Goal: Communication & Community: Answer question/provide support

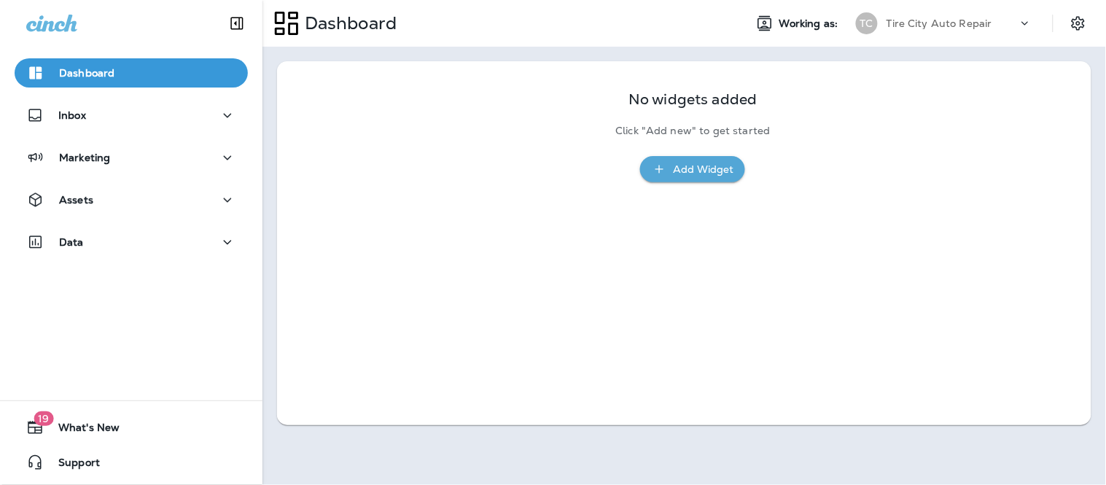
click at [314, 106] on div "No widgets added Click "Add new" to get started Add Widget" at bounding box center [683, 129] width 773 height 106
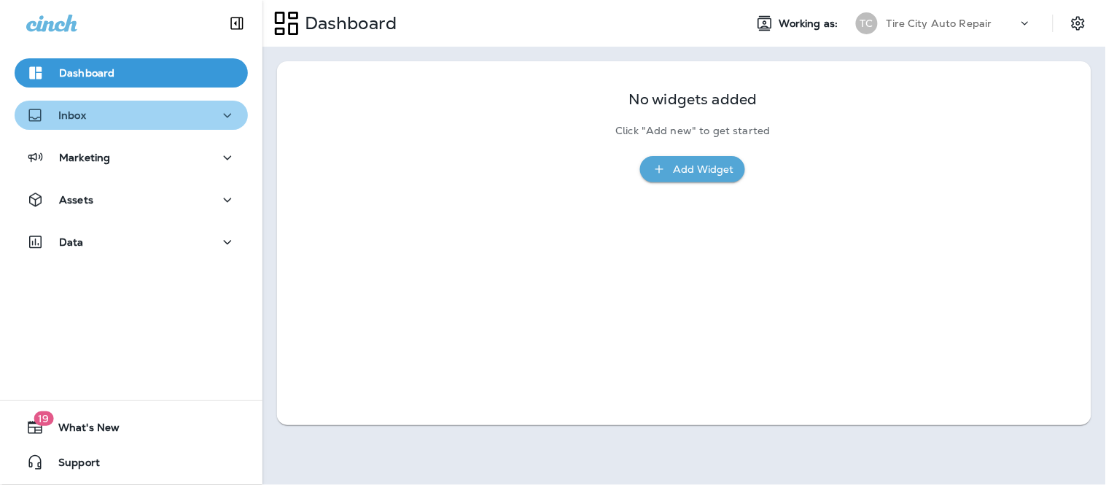
click at [188, 112] on div "Inbox" at bounding box center [131, 115] width 210 height 18
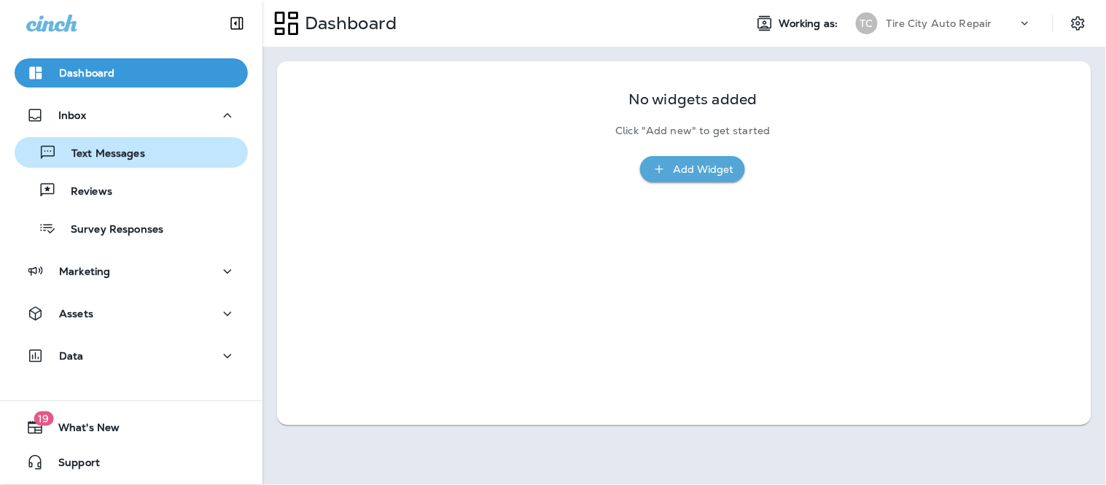
click at [177, 144] on div "Text Messages" at bounding box center [131, 152] width 222 height 22
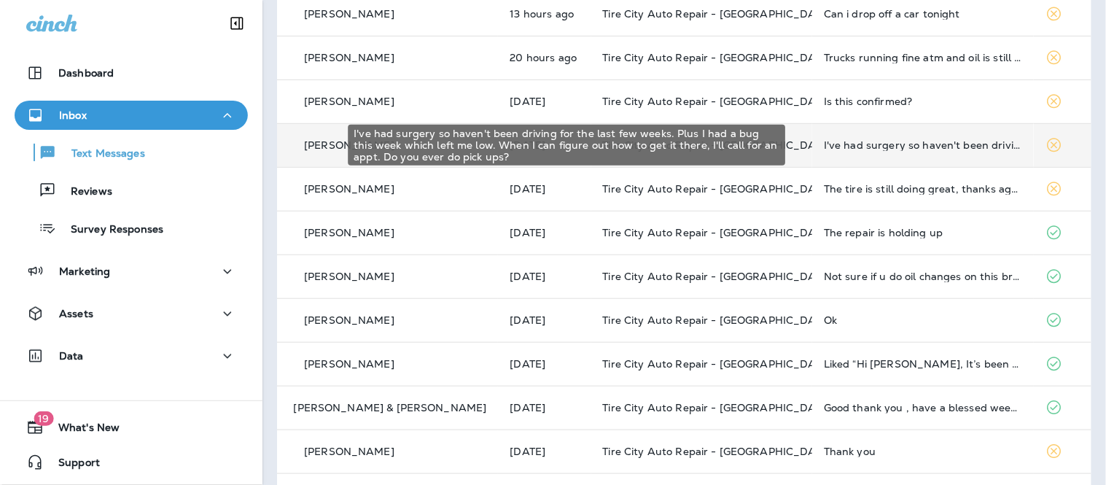
scroll to position [162, 0]
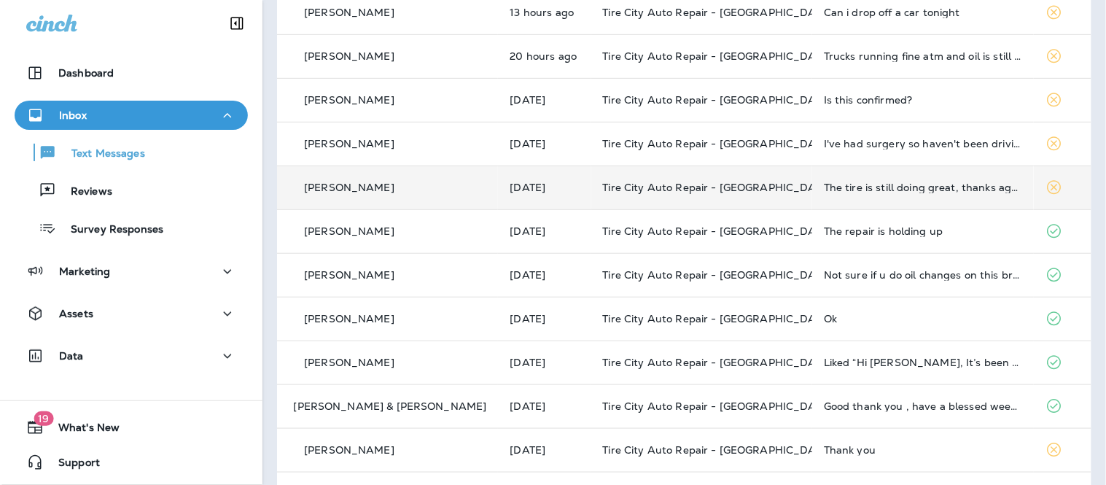
click at [923, 200] on td "The tire is still doing great, thanks again!" at bounding box center [922, 187] width 221 height 44
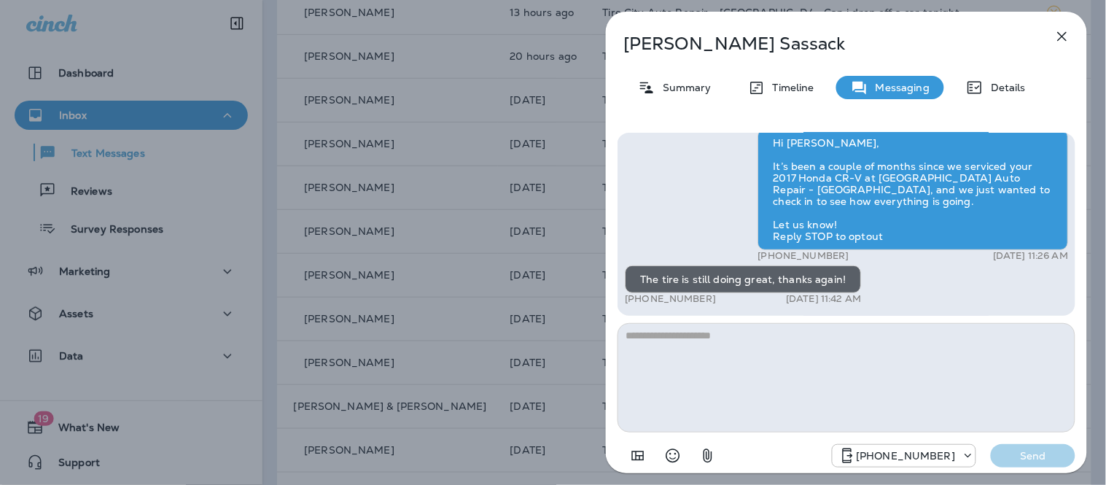
click at [815, 344] on textarea at bounding box center [846, 377] width 458 height 109
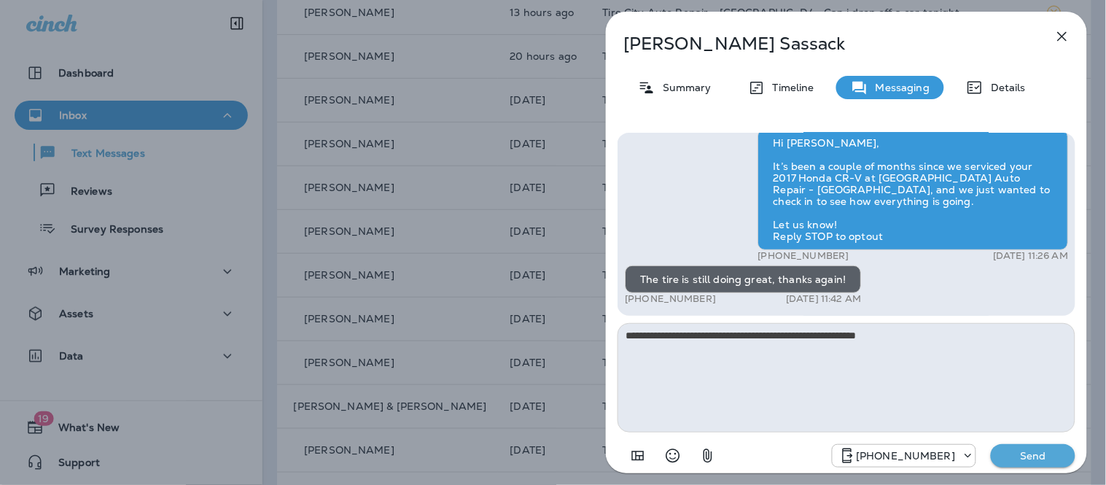
type textarea "**********"
click at [1033, 449] on p "Send" at bounding box center [1032, 455] width 61 height 13
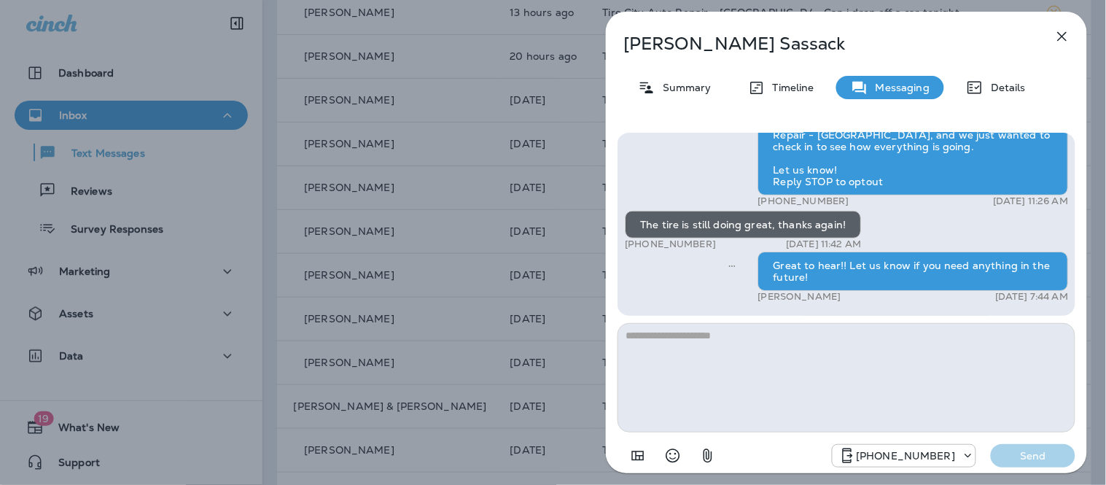
click at [1059, 42] on icon "button" at bounding box center [1061, 36] width 17 height 17
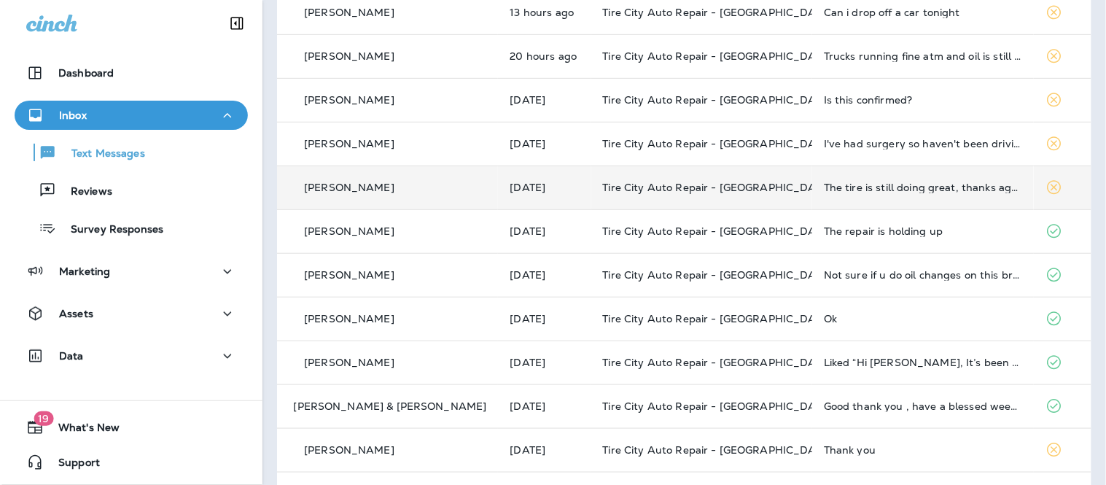
click at [938, 187] on div "The tire is still doing great, thanks again!" at bounding box center [923, 187] width 198 height 12
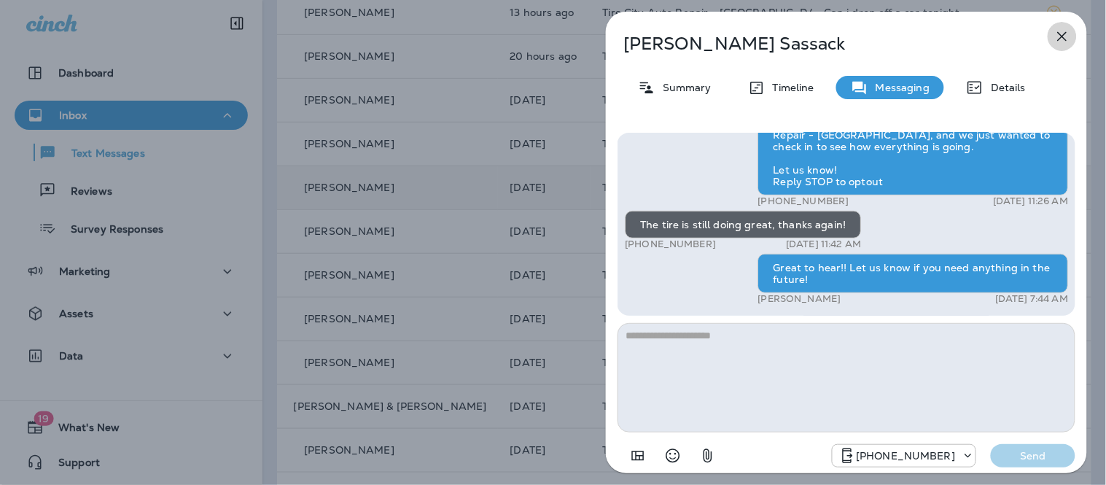
click at [1052, 37] on button "button" at bounding box center [1061, 36] width 29 height 29
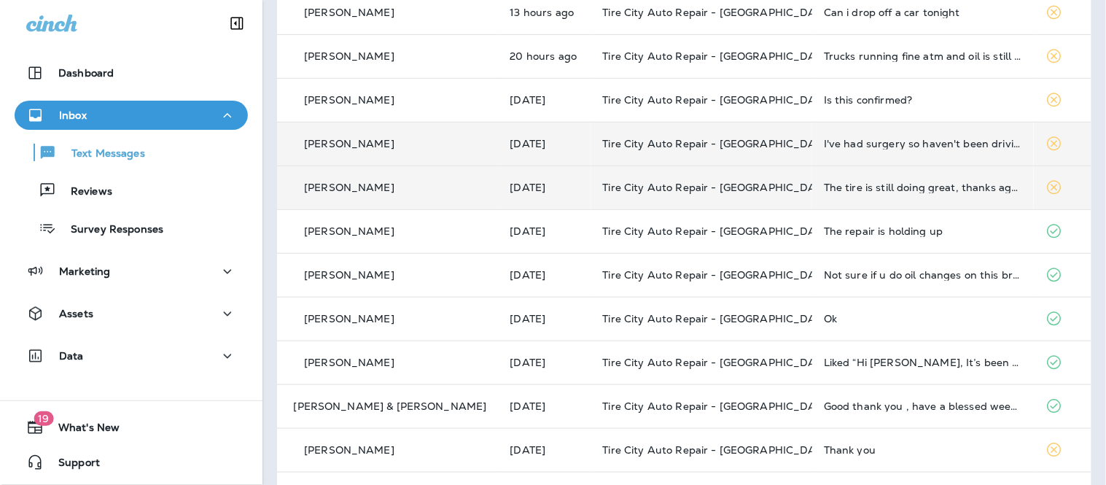
click at [923, 151] on td "I've had surgery so haven't been driving for the last few weeks. Plus I had a b…" at bounding box center [922, 144] width 221 height 44
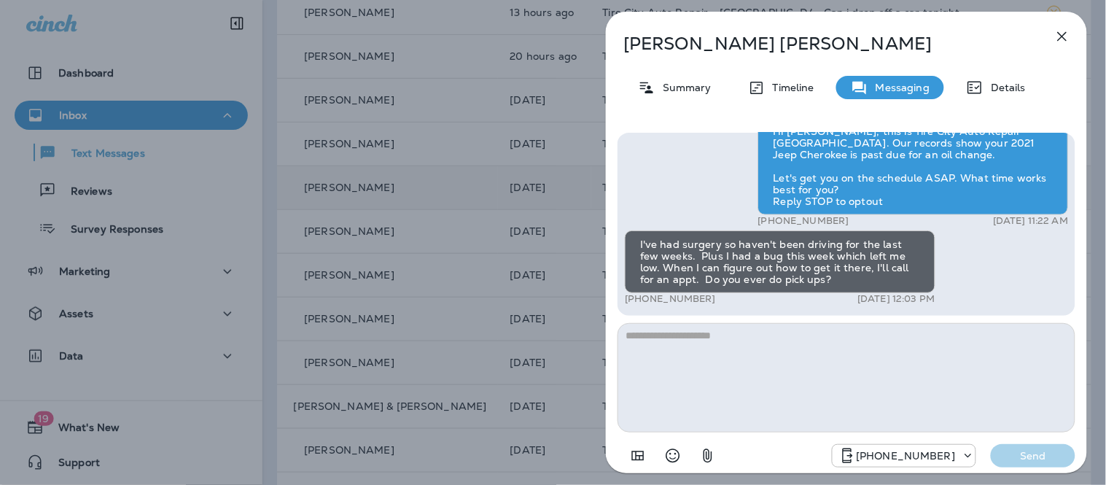
click at [846, 352] on textarea at bounding box center [846, 377] width 458 height 109
click at [1062, 35] on icon "button" at bounding box center [1061, 36] width 17 height 17
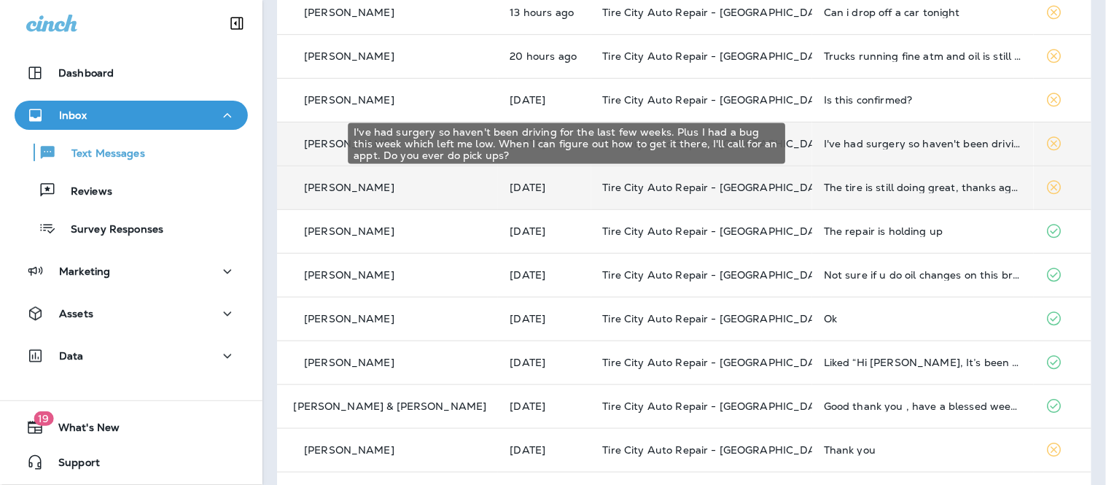
click at [921, 148] on div "I've had surgery so haven't been driving for the last few weeks. Plus I had a b…" at bounding box center [923, 144] width 198 height 12
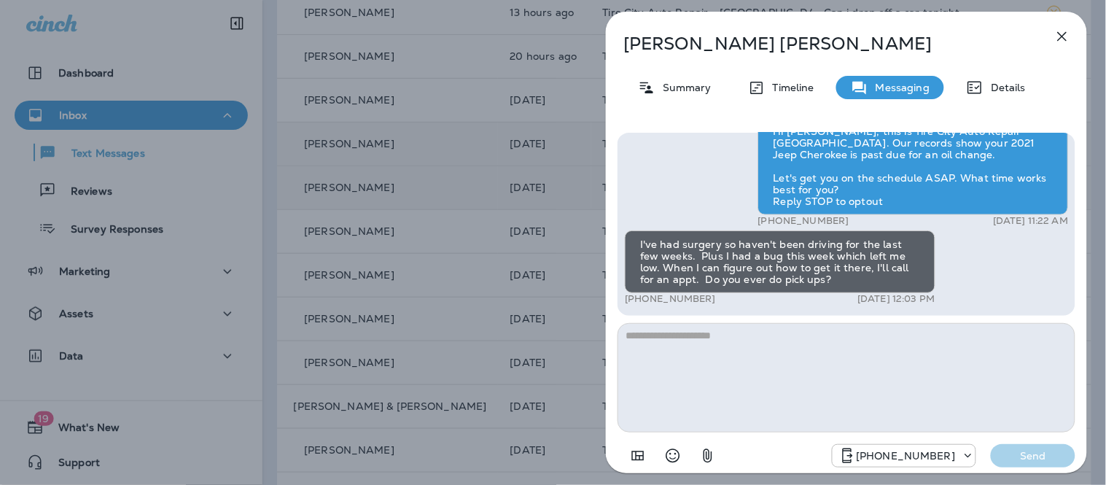
click at [751, 332] on textarea at bounding box center [846, 377] width 458 height 109
type textarea "*"
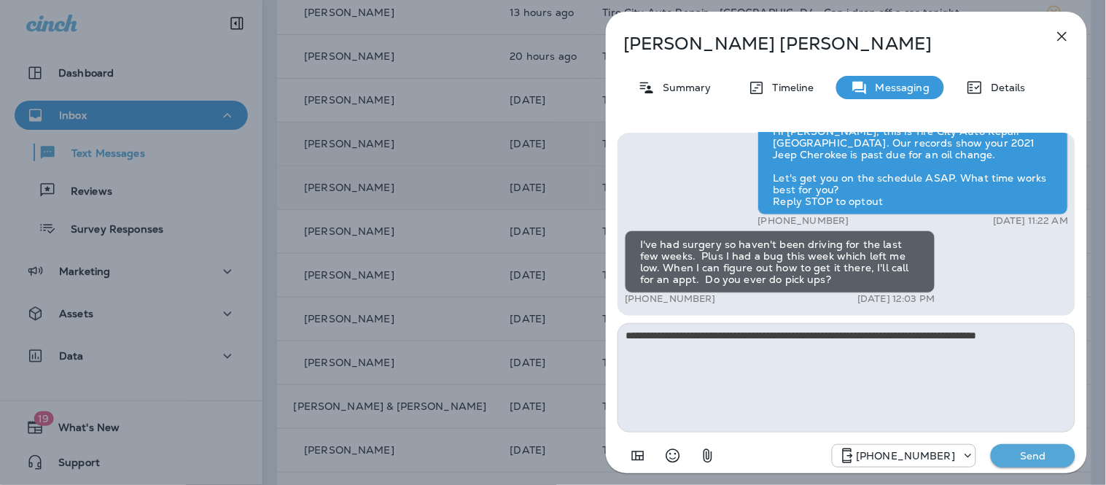
type textarea "**********"
click at [1046, 458] on p "Send" at bounding box center [1032, 455] width 61 height 13
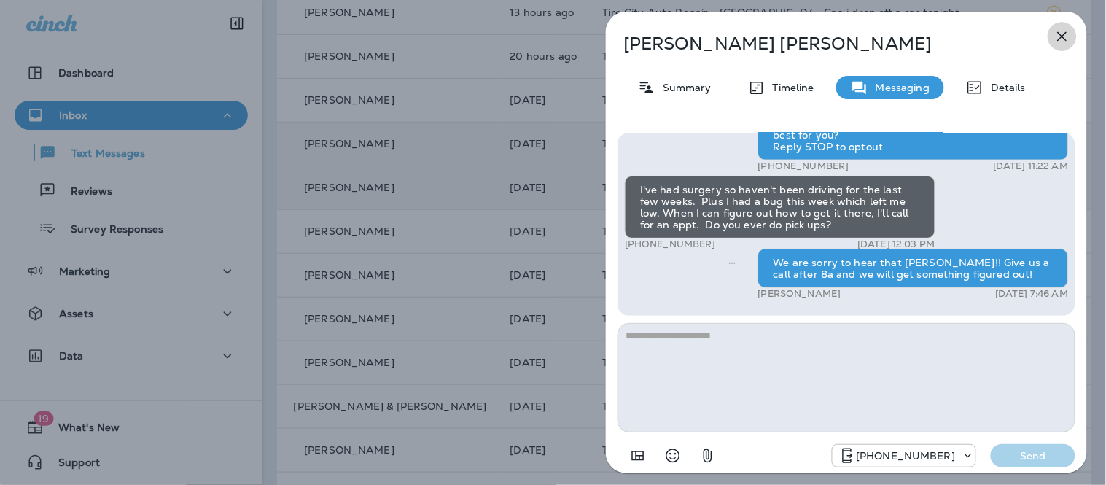
click at [1066, 35] on icon "button" at bounding box center [1061, 36] width 17 height 17
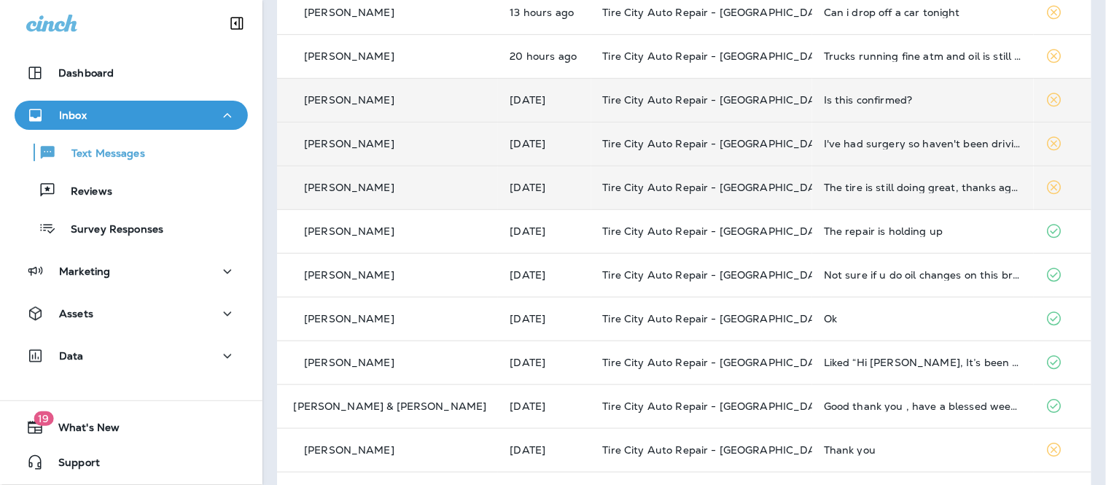
click at [824, 104] on div "Is this confirmed?" at bounding box center [923, 100] width 198 height 12
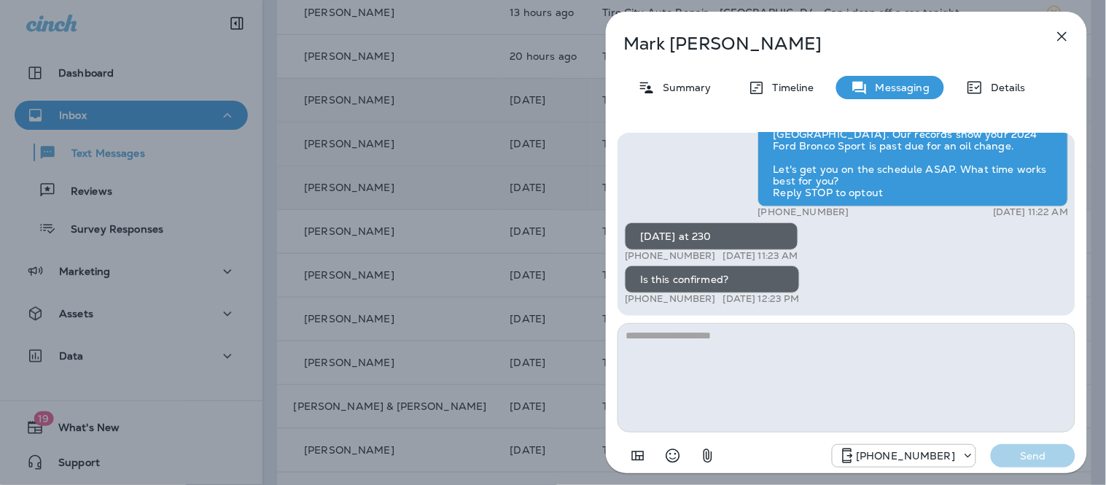
scroll to position [-81, 0]
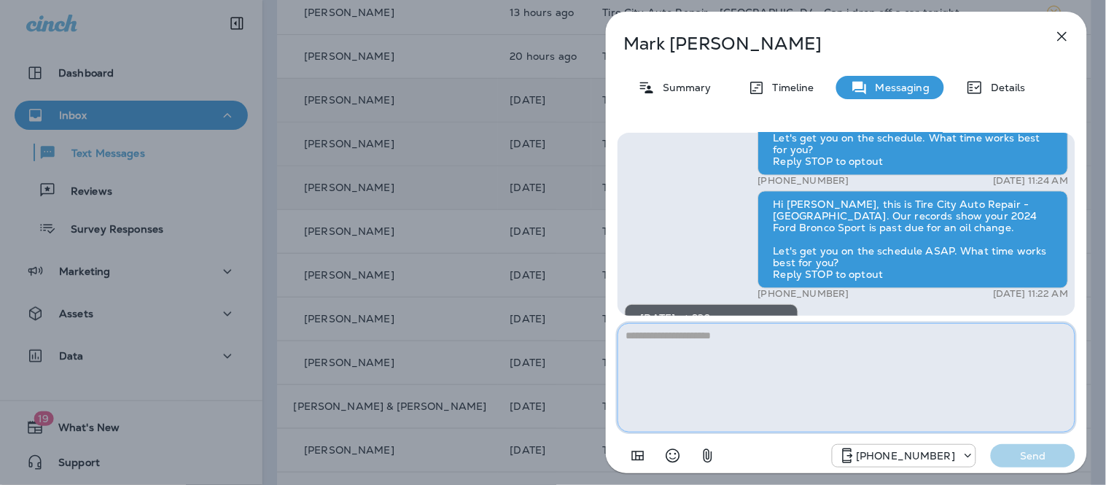
click at [716, 362] on textarea at bounding box center [846, 377] width 458 height 109
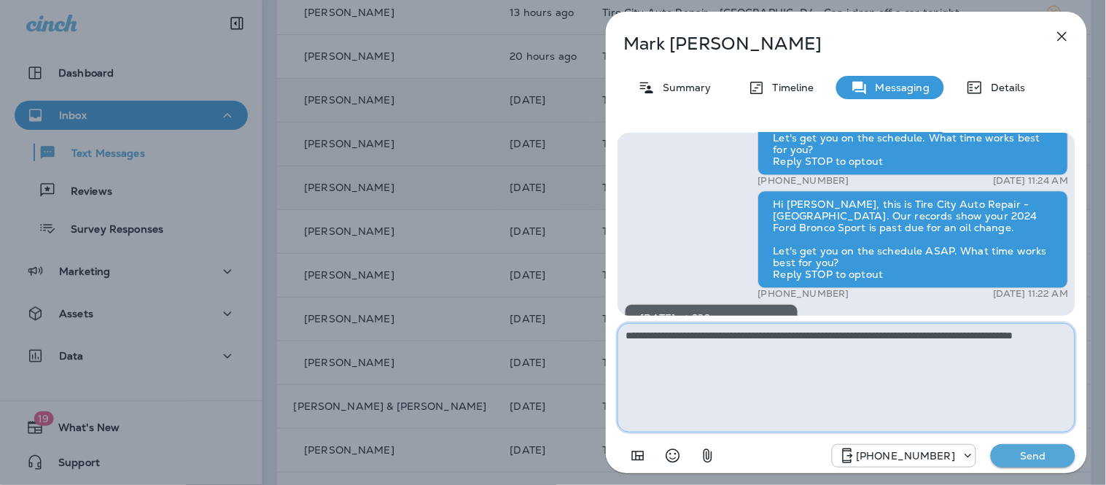
type textarea "**********"
drag, startPoint x: 1076, startPoint y: 294, endPoint x: 1077, endPoint y: 315, distance: 20.4
click at [1077, 315] on div "Hey Mark, it’s George from Tire City Tire Pros - Charlotte! Wanted to shoot you…" at bounding box center [846, 301] width 481 height 361
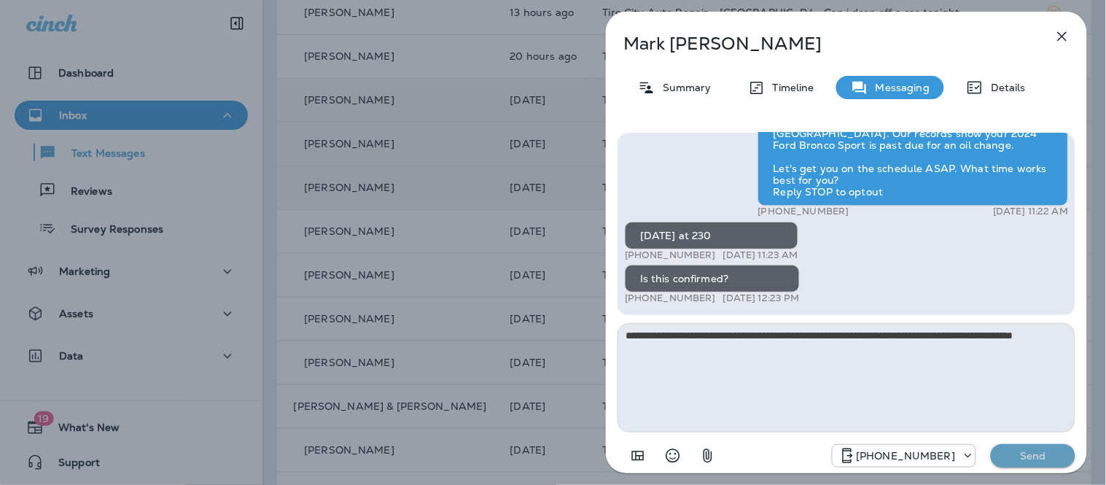
click at [1053, 458] on p "Send" at bounding box center [1032, 455] width 61 height 13
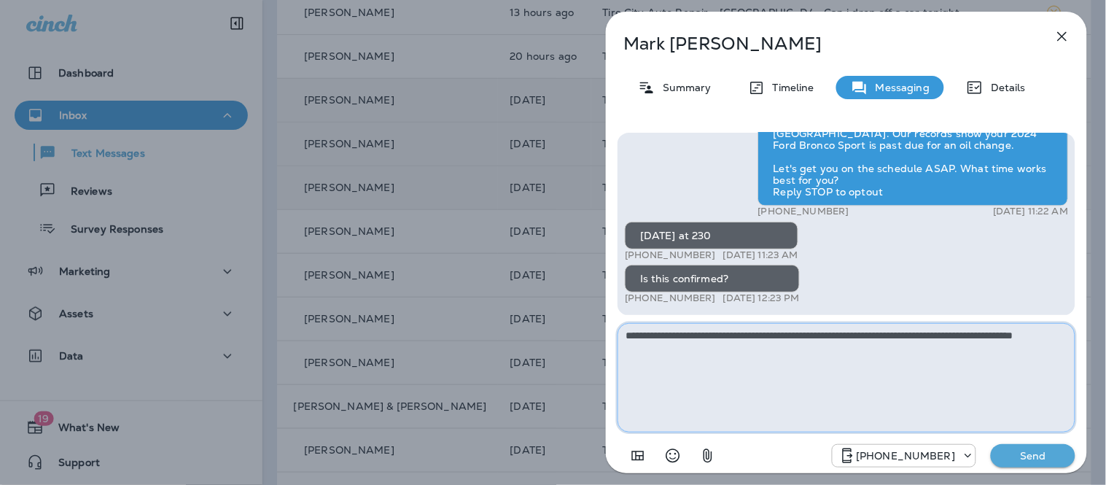
click at [962, 380] on textarea "**********" at bounding box center [846, 377] width 458 height 109
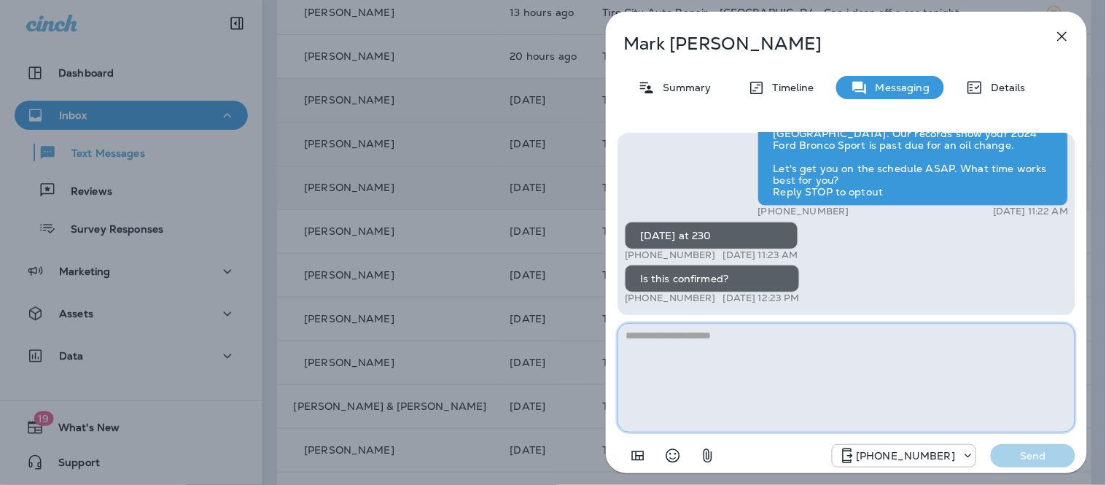
click at [871, 336] on textarea at bounding box center [846, 377] width 458 height 109
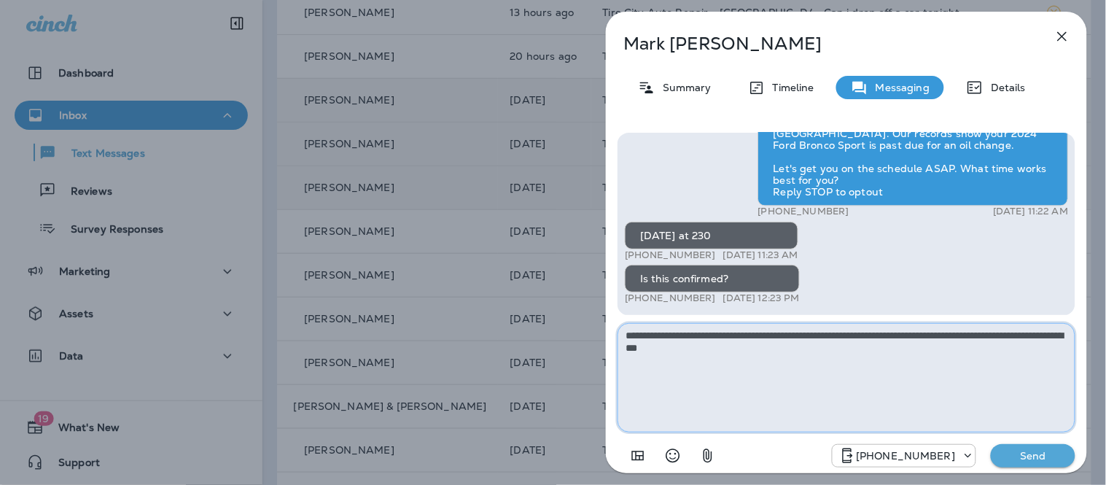
type textarea "**********"
click at [1039, 450] on p "Send" at bounding box center [1032, 455] width 61 height 13
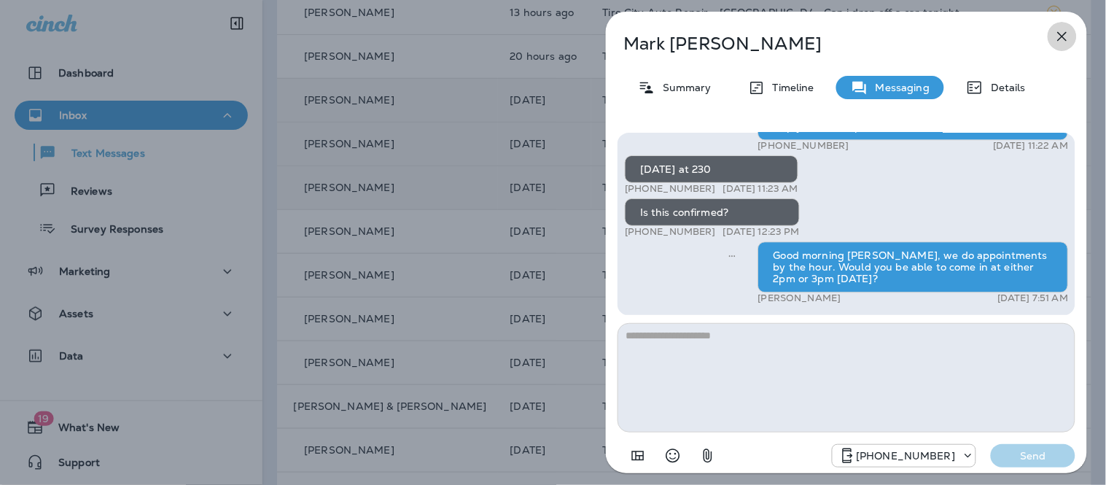
click at [1060, 37] on icon "button" at bounding box center [1061, 36] width 17 height 17
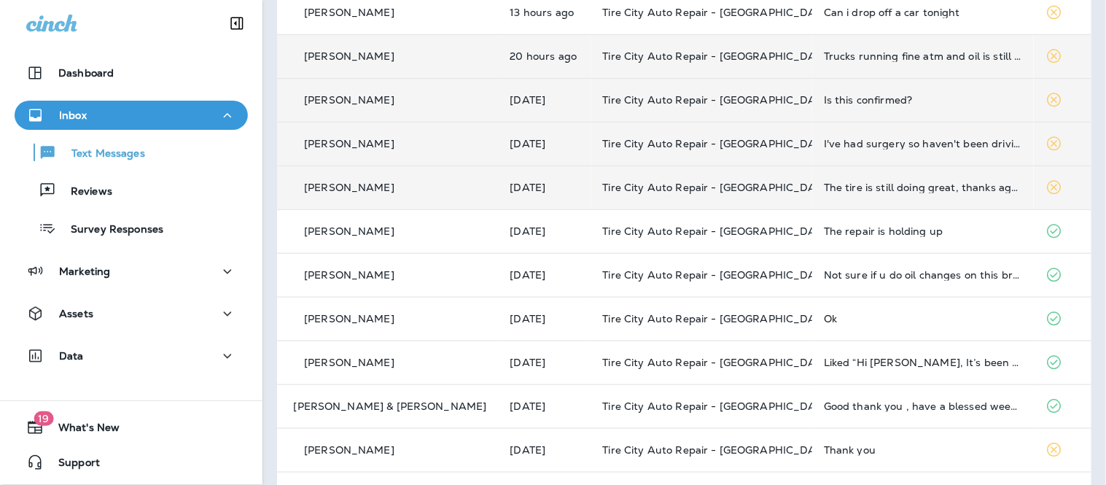
click at [941, 66] on td "Trucks running fine atm and oil is still good" at bounding box center [922, 56] width 221 height 44
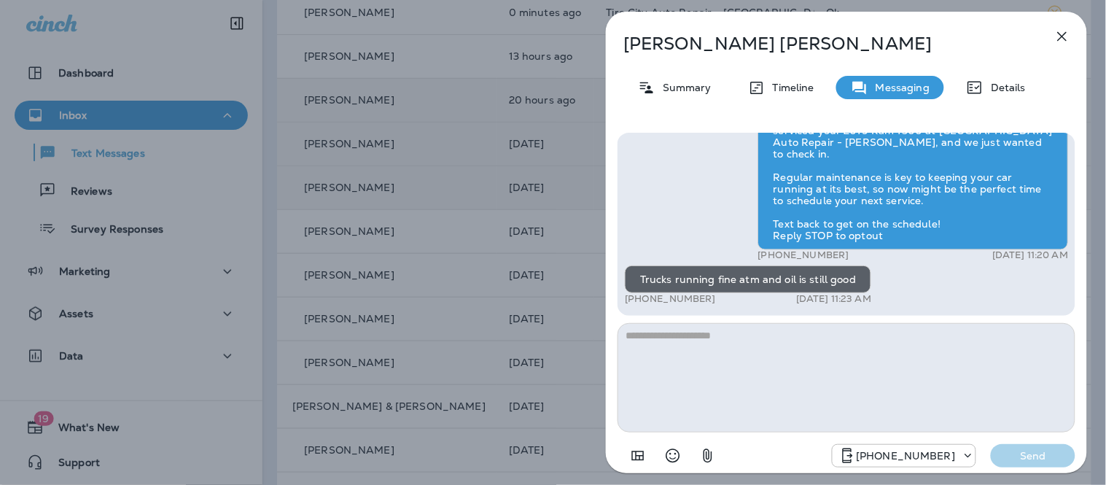
click at [814, 391] on textarea at bounding box center [846, 377] width 458 height 109
type textarea "**********"
click at [1039, 465] on button "Send" at bounding box center [1033, 455] width 85 height 23
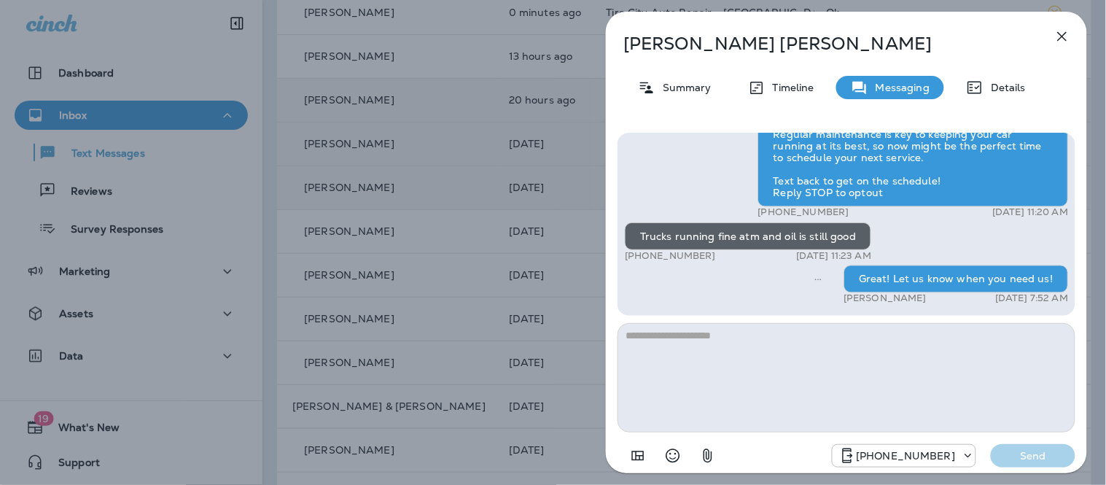
click at [1065, 33] on icon "button" at bounding box center [1061, 36] width 17 height 17
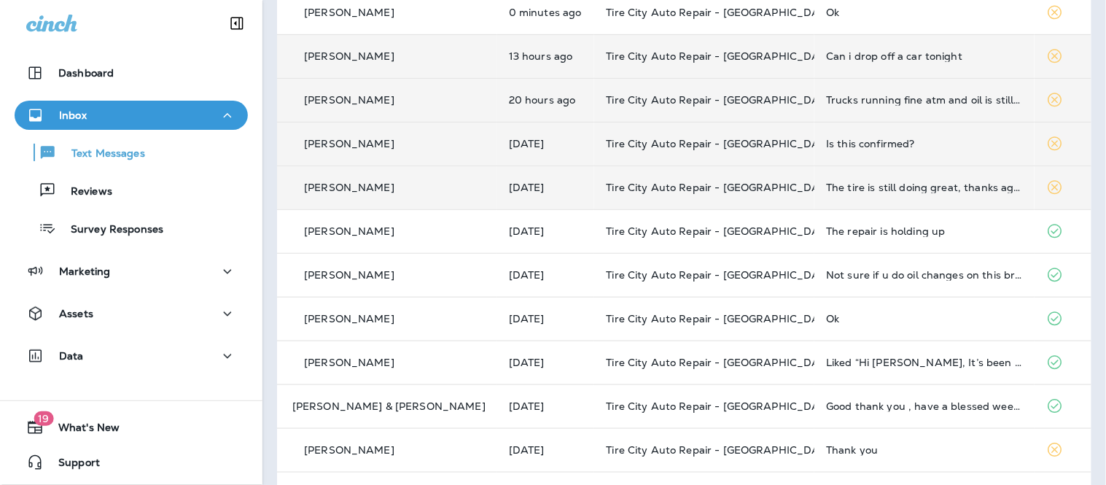
click at [899, 55] on div "Can i drop off a car tonight" at bounding box center [924, 56] width 197 height 12
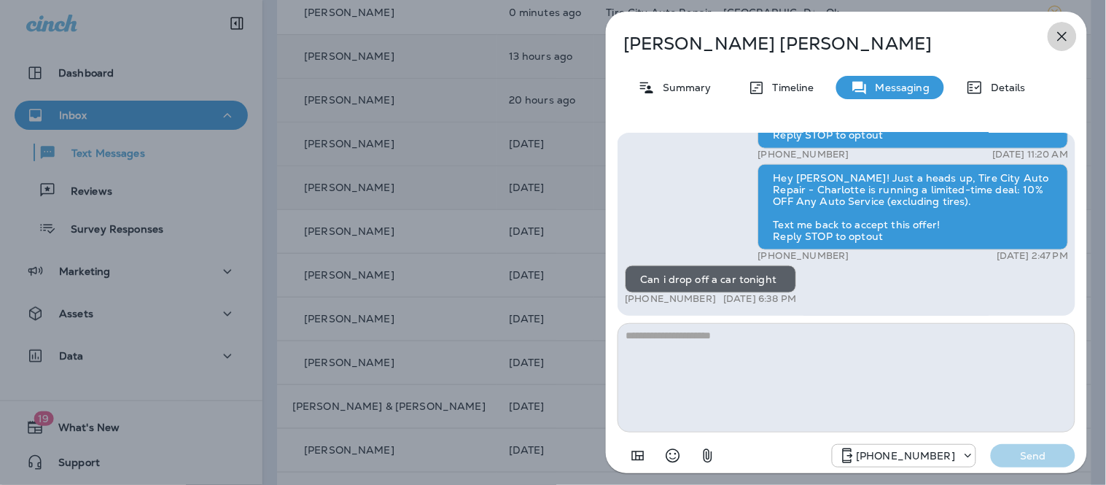
click at [1066, 23] on button "button" at bounding box center [1061, 36] width 29 height 29
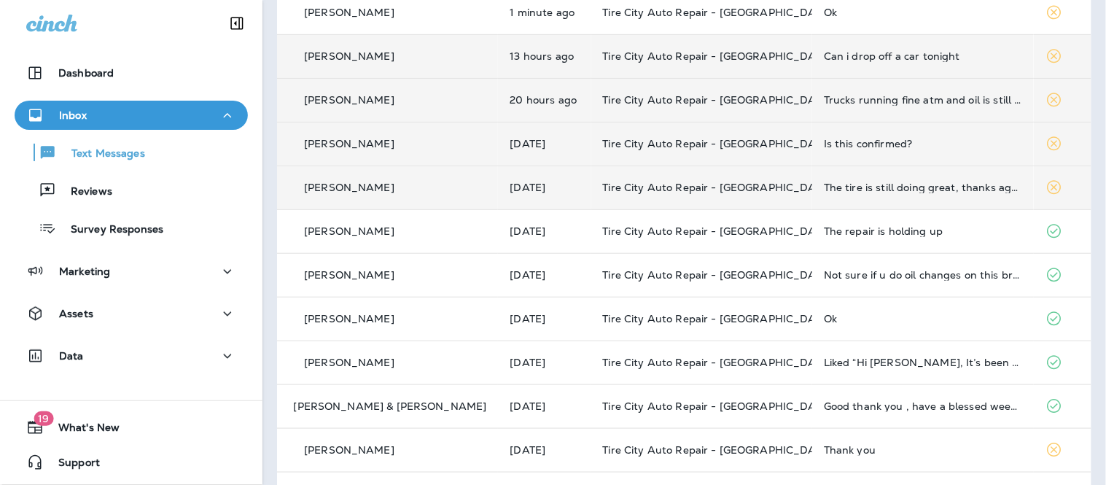
click at [945, 56] on div "Can i drop off a car tonight" at bounding box center [923, 56] width 198 height 12
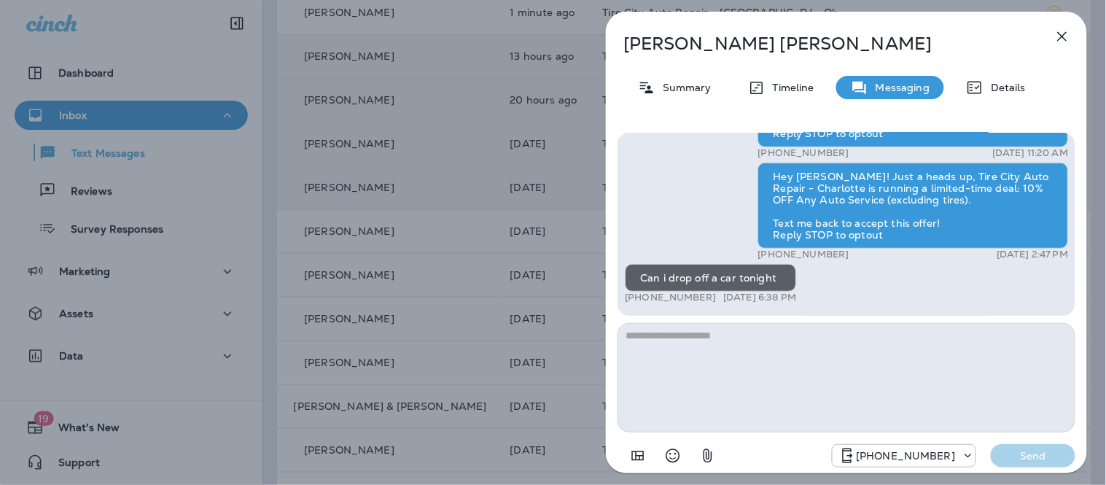
click at [749, 353] on textarea at bounding box center [846, 377] width 458 height 109
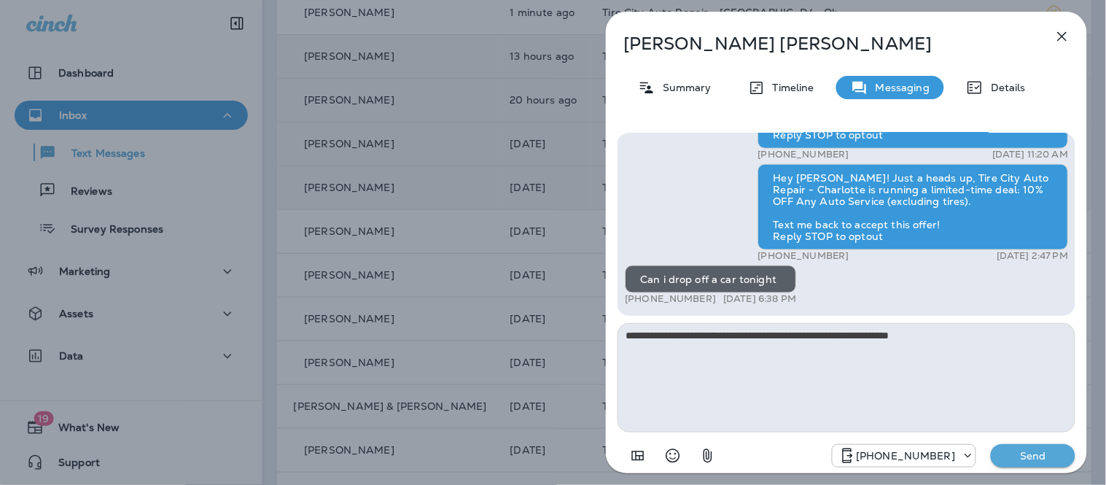
type textarea "**********"
drag, startPoint x: 1077, startPoint y: 281, endPoint x: 1077, endPoint y: 258, distance: 23.3
click at [1077, 258] on div "Hey William, this is George Kirchmeier from Tire City Tire Pros - Charlotte. We…" at bounding box center [846, 301] width 481 height 361
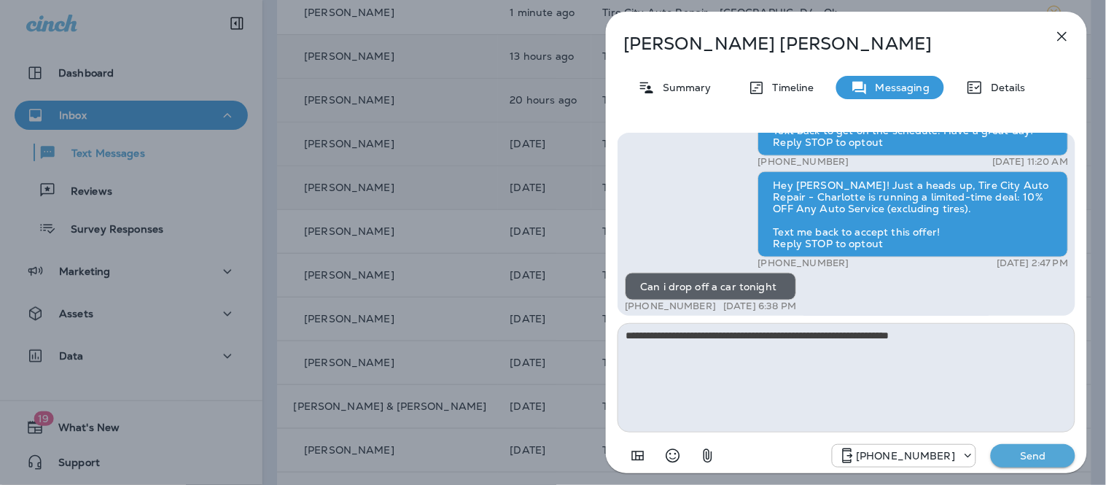
scroll to position [1, 0]
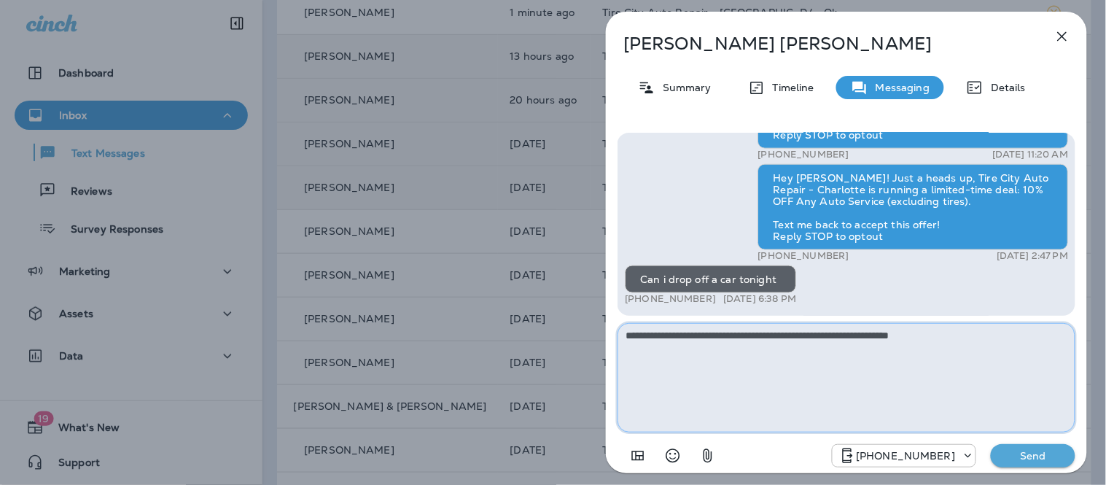
click at [985, 343] on textarea "**********" at bounding box center [846, 377] width 458 height 109
click at [1024, 460] on p "Send" at bounding box center [1032, 455] width 61 height 13
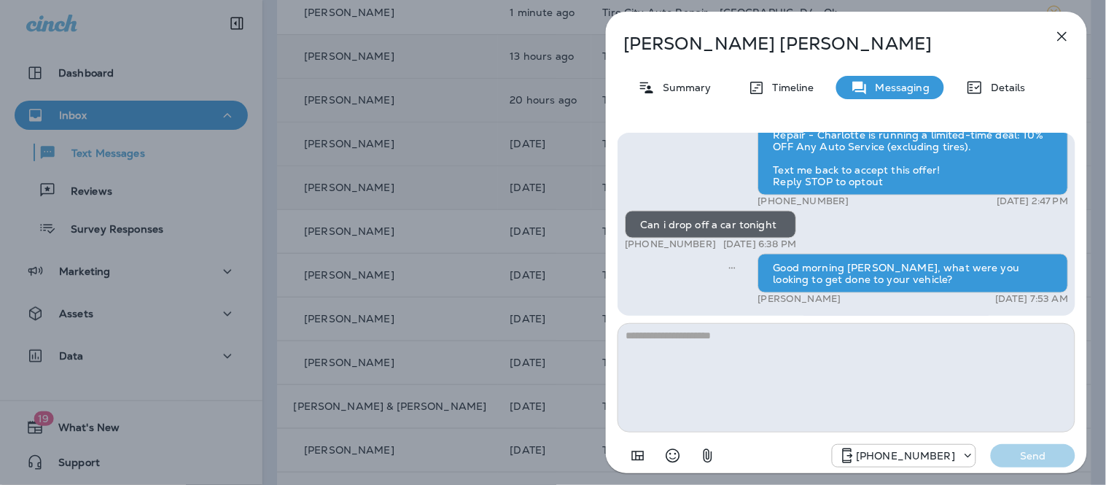
click at [1057, 41] on icon "button" at bounding box center [1061, 36] width 17 height 17
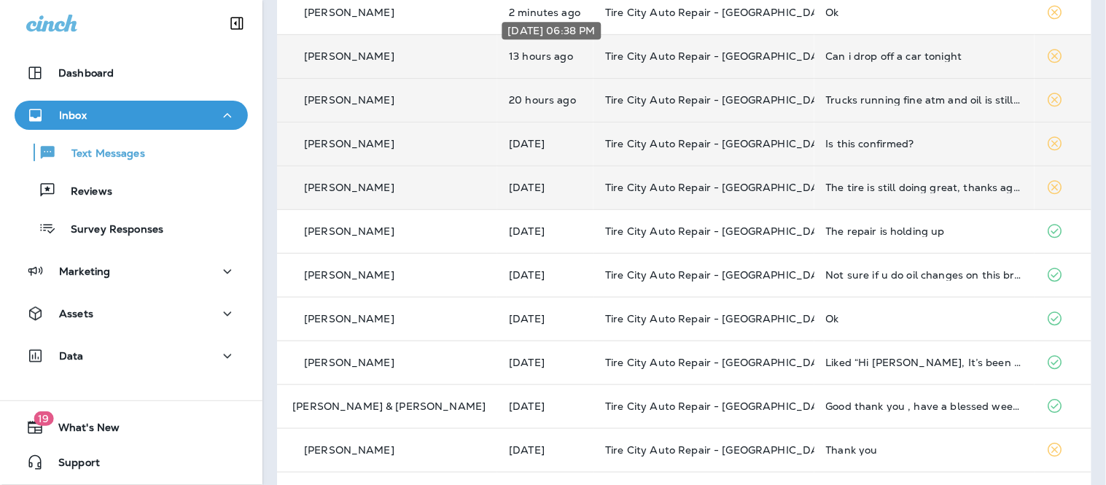
click at [552, 48] on div "Oct 12, 2025 06:38 PM" at bounding box center [552, 34] width 102 height 29
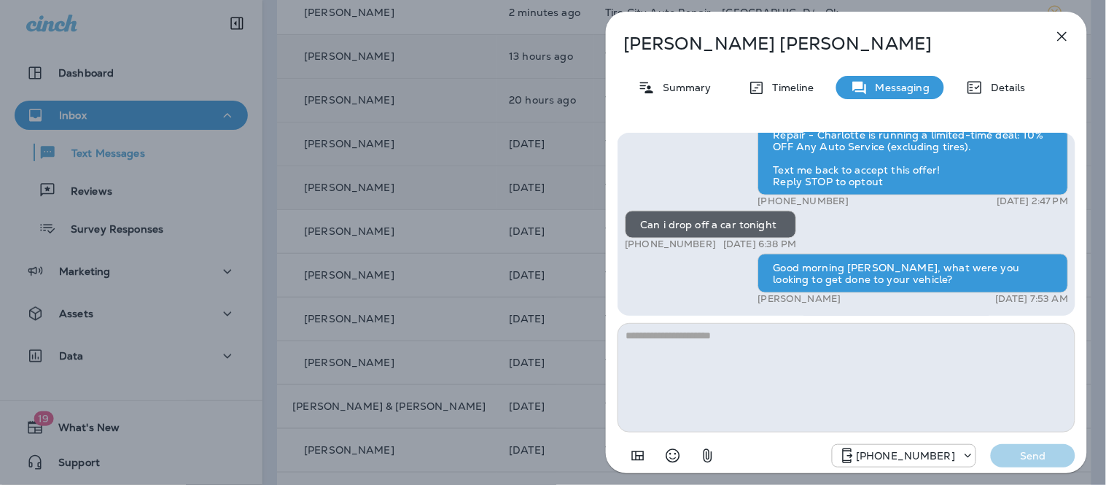
click at [1073, 37] on button "button" at bounding box center [1061, 36] width 29 height 29
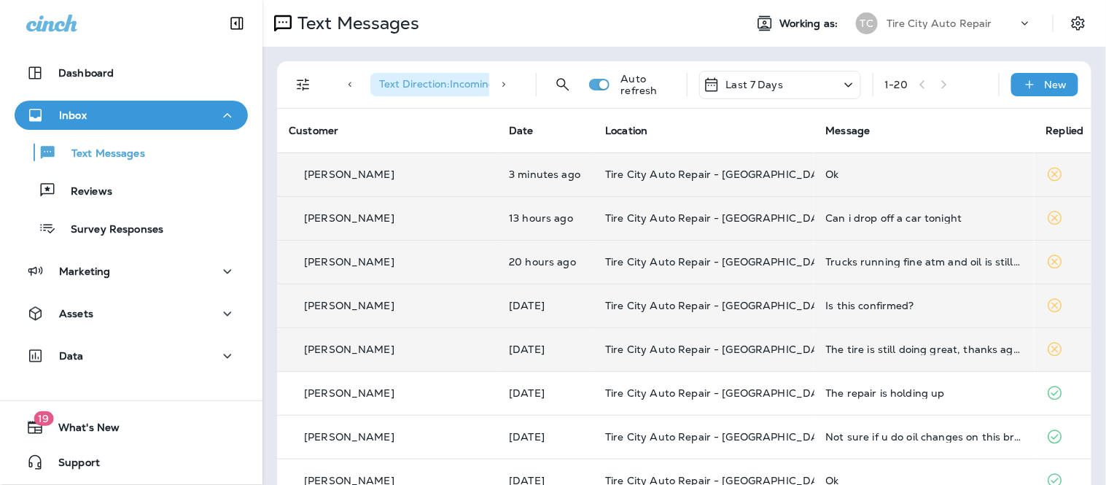
click at [833, 165] on td "Ok" at bounding box center [924, 174] width 220 height 44
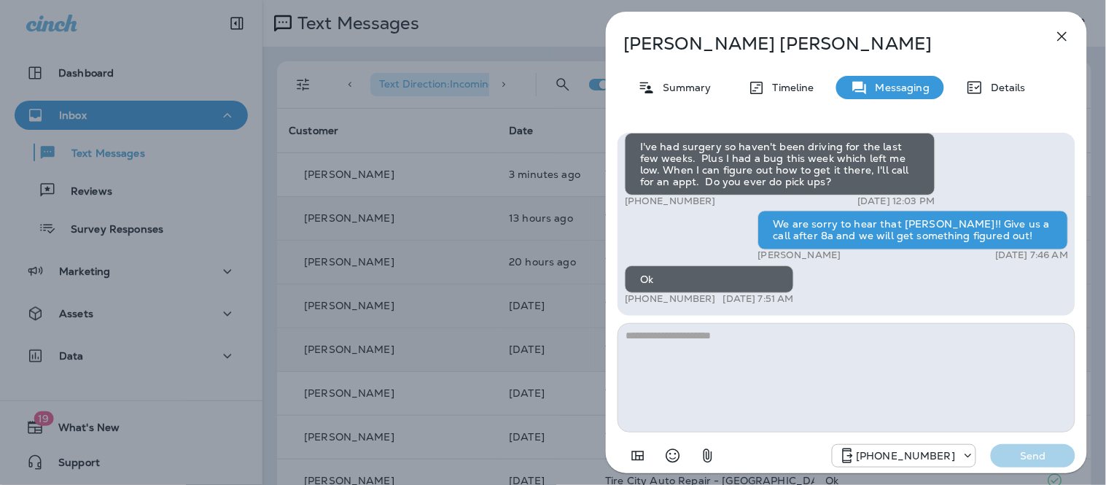
click at [802, 389] on textarea at bounding box center [846, 377] width 458 height 109
click at [673, 461] on icon "Select an emoji" at bounding box center [672, 455] width 17 height 17
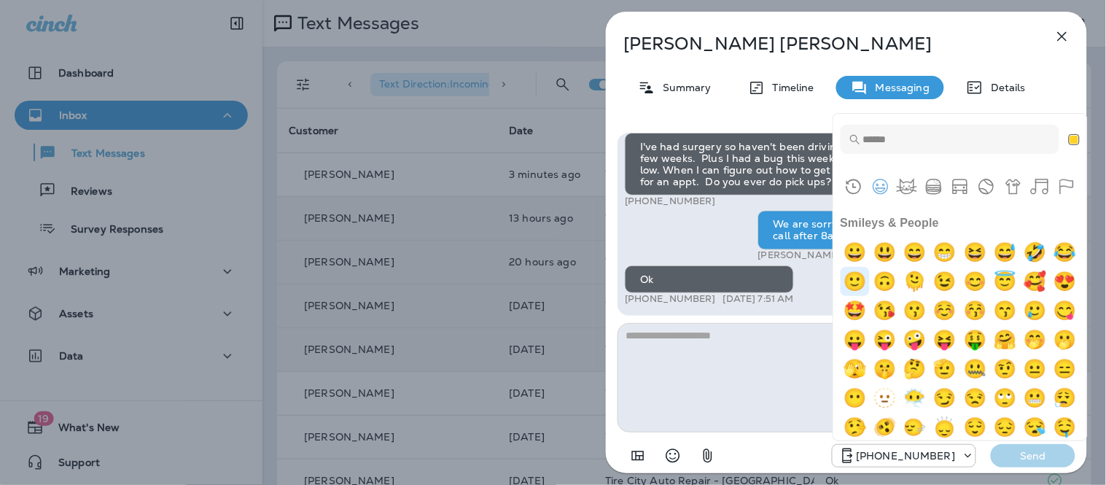
click at [870, 292] on img "slightly smiling face" at bounding box center [854, 281] width 29 height 29
type textarea "**"
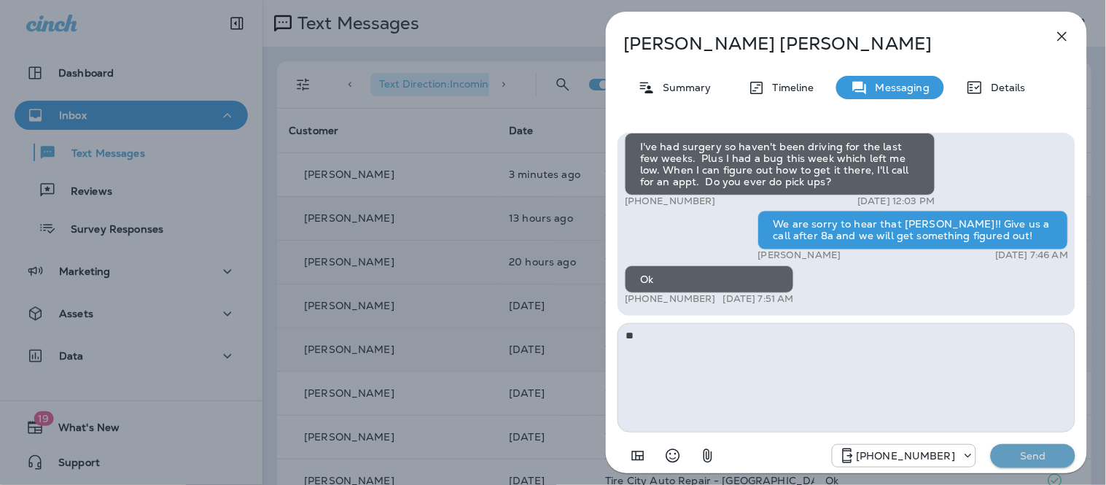
click at [1021, 455] on p "Send" at bounding box center [1032, 455] width 61 height 13
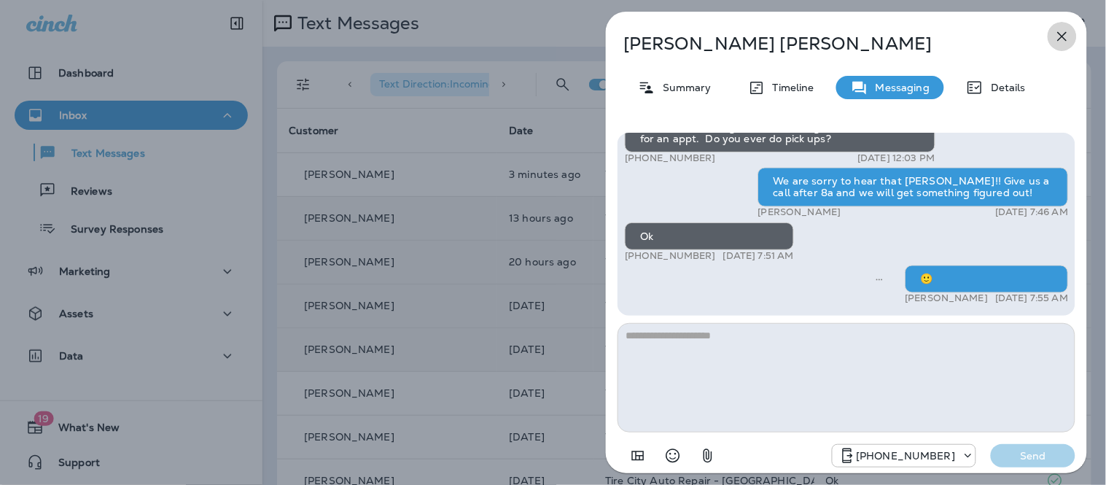
click at [1068, 39] on icon "button" at bounding box center [1061, 36] width 17 height 17
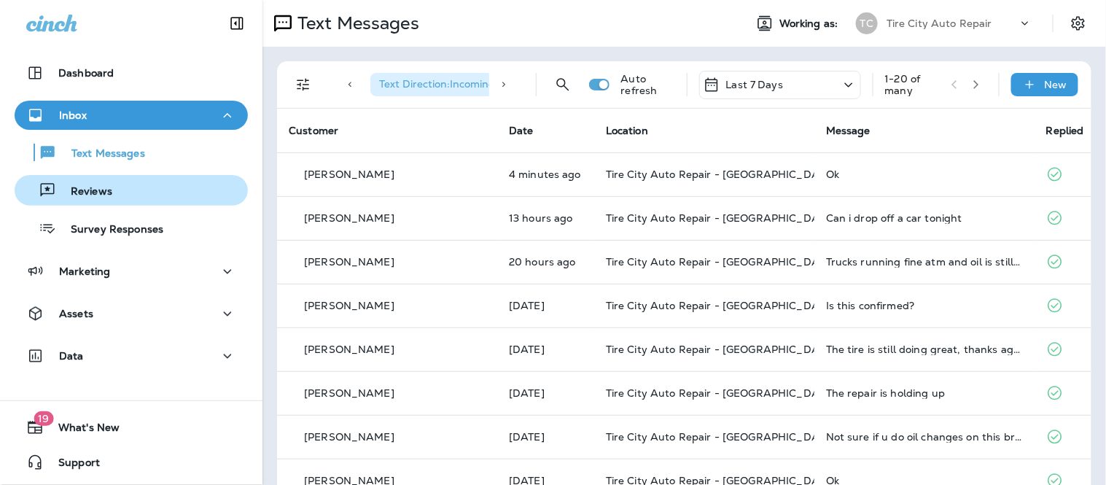
click at [106, 188] on p "Reviews" at bounding box center [84, 192] width 56 height 14
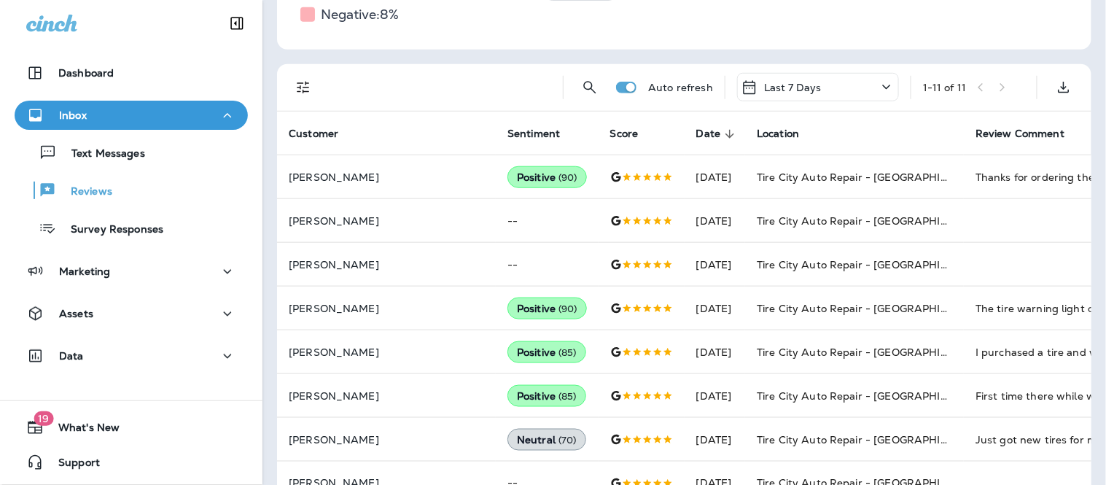
scroll to position [271, 0]
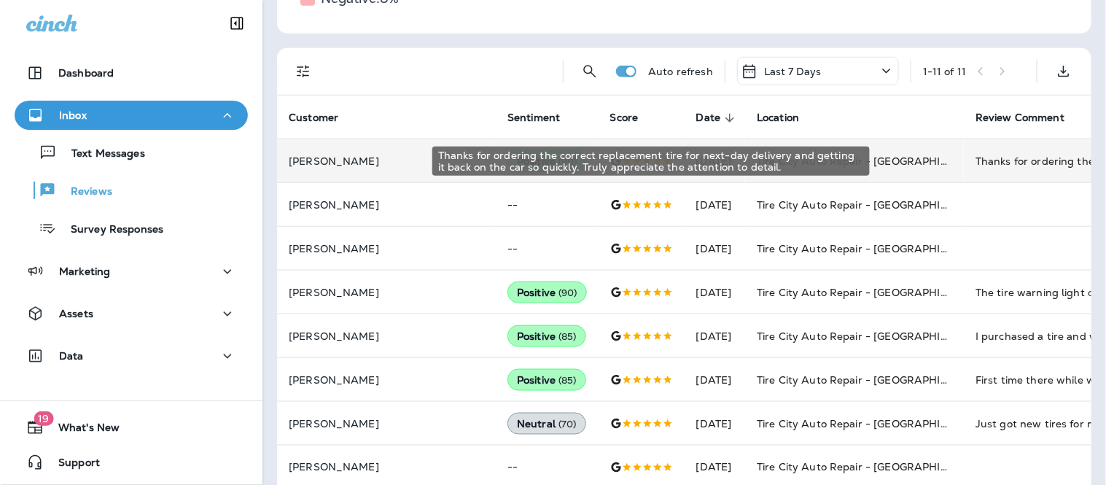
click at [980, 155] on div "Thanks for ordering the correct replacement tire for next-day delivery and gett…" at bounding box center [1072, 161] width 195 height 15
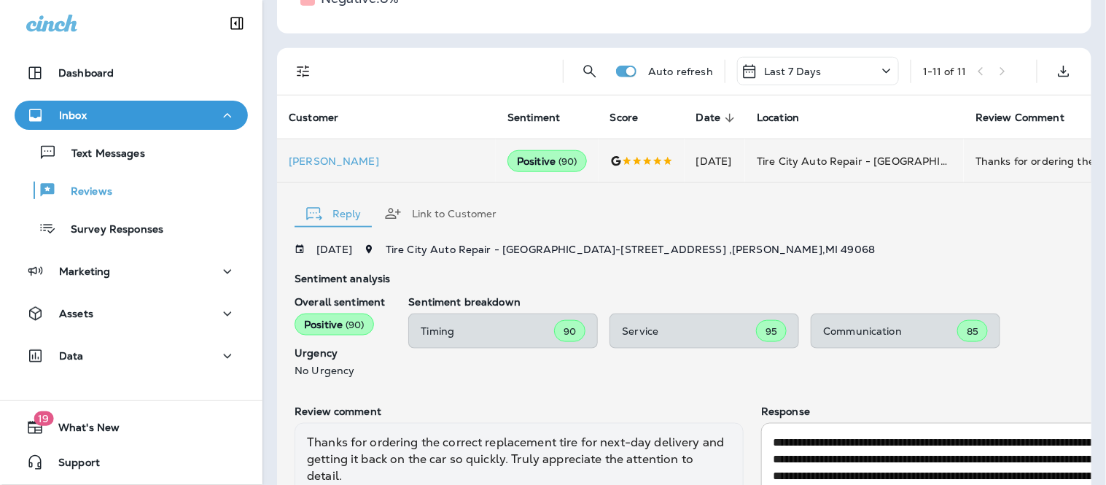
scroll to position [412, 0]
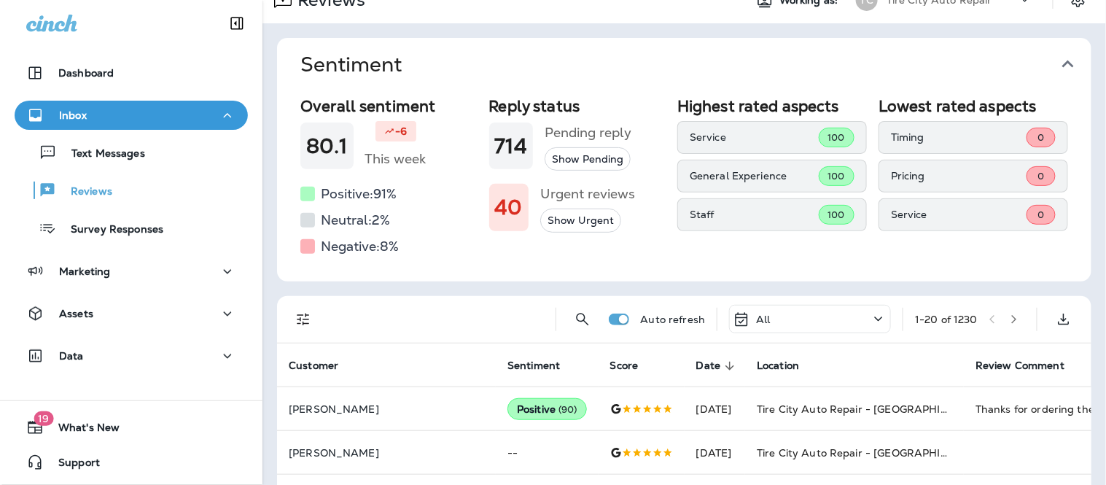
scroll to position [7, 0]
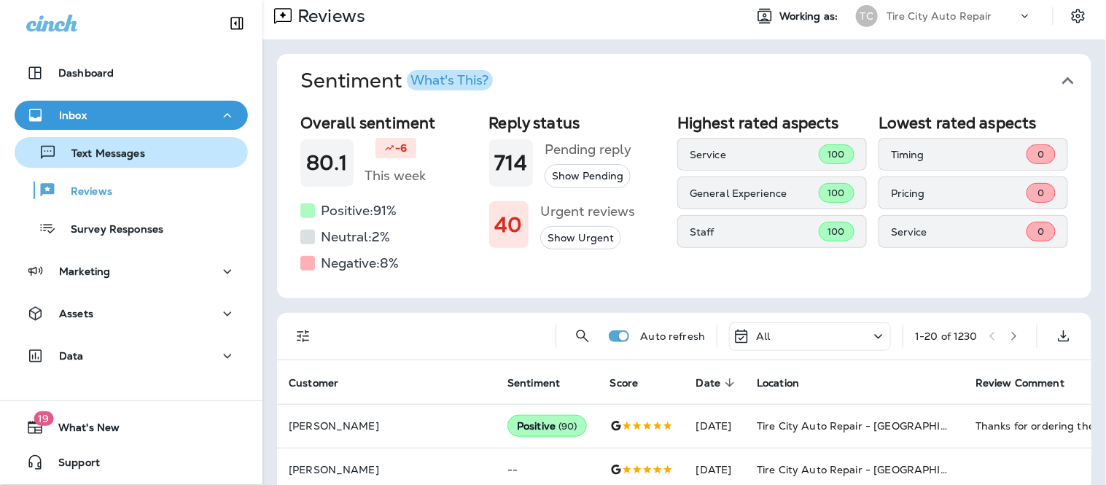
click at [198, 146] on div "Text Messages" at bounding box center [131, 152] width 222 height 22
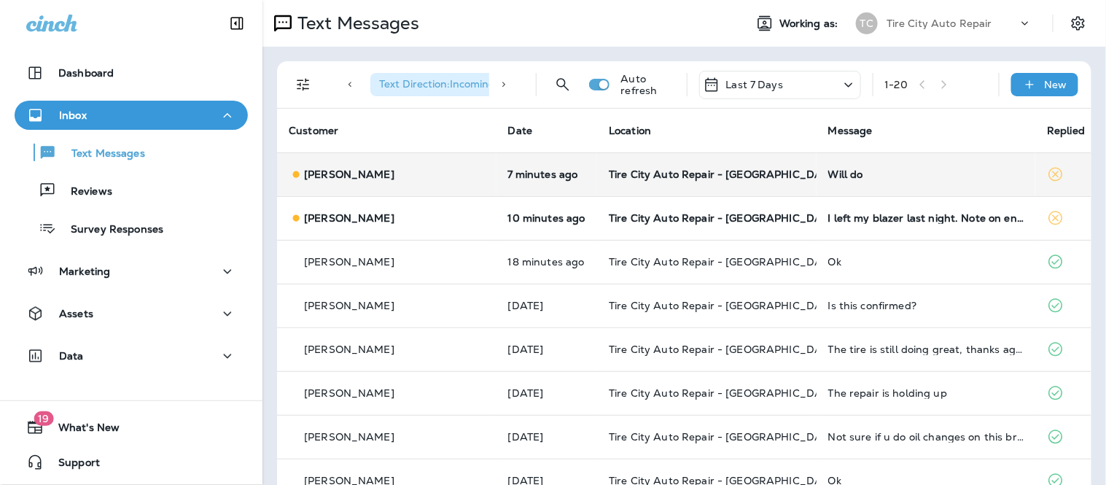
click at [840, 165] on td "Will do" at bounding box center [925, 174] width 219 height 44
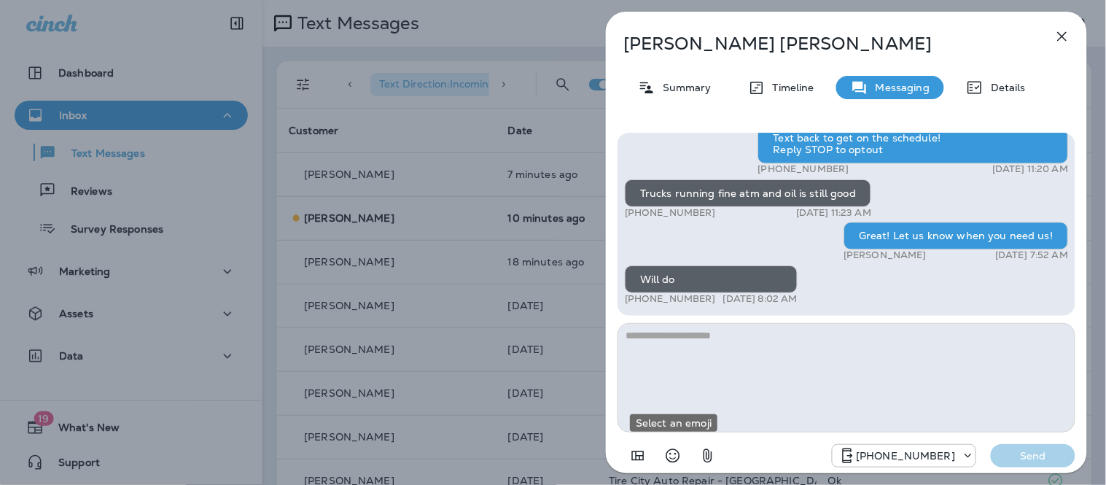
click at [671, 453] on icon "Select an emoji" at bounding box center [673, 456] width 14 height 14
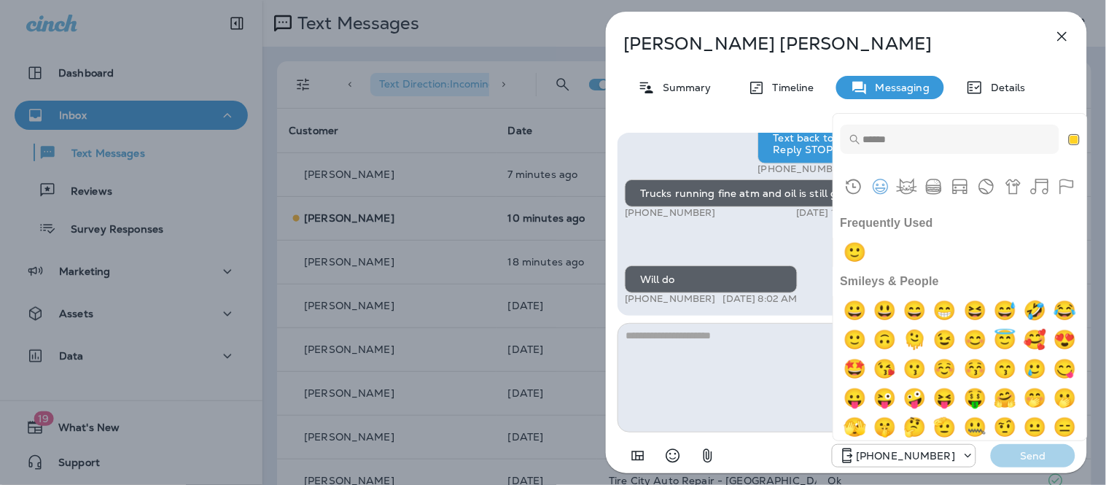
click at [883, 141] on input "Type to search for an emoji" at bounding box center [949, 139] width 219 height 29
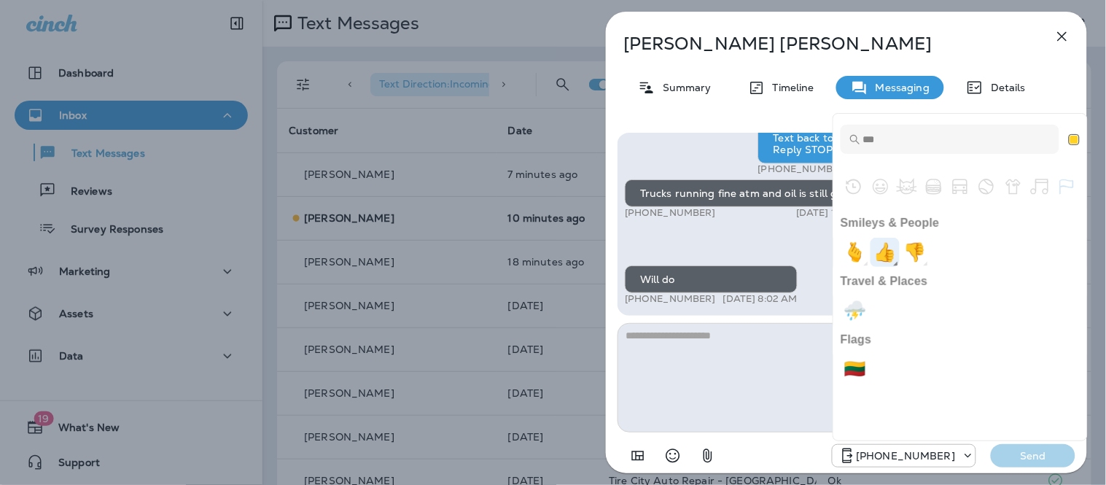
type input "***"
click at [892, 265] on img "+1" at bounding box center [884, 252] width 29 height 29
type textarea "**"
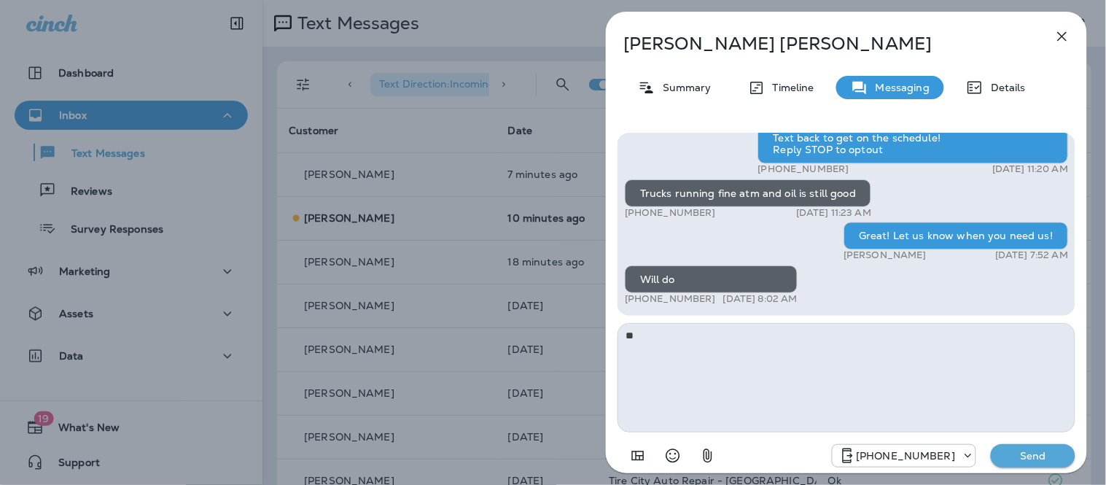
click at [1035, 453] on p "Send" at bounding box center [1032, 455] width 61 height 13
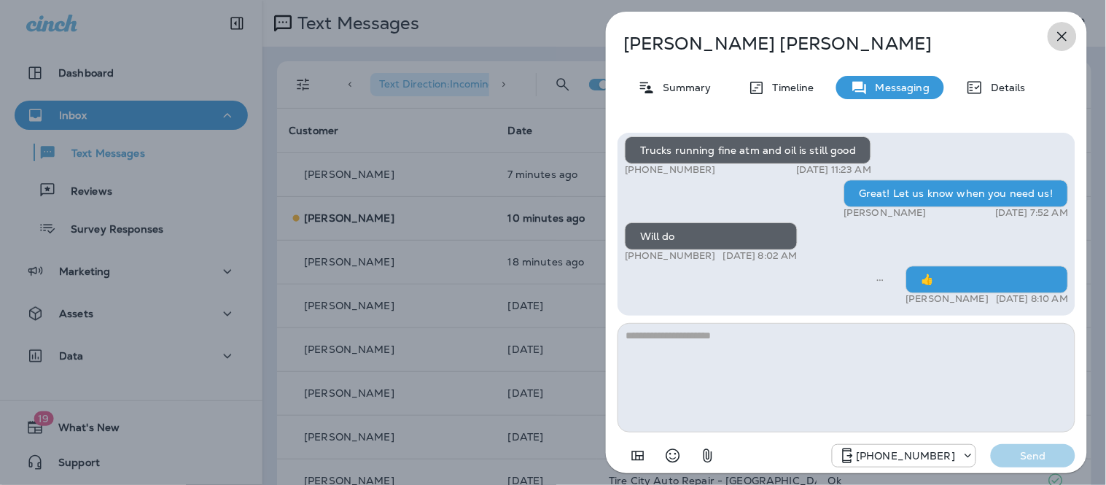
click at [1070, 32] on icon "button" at bounding box center [1061, 36] width 17 height 17
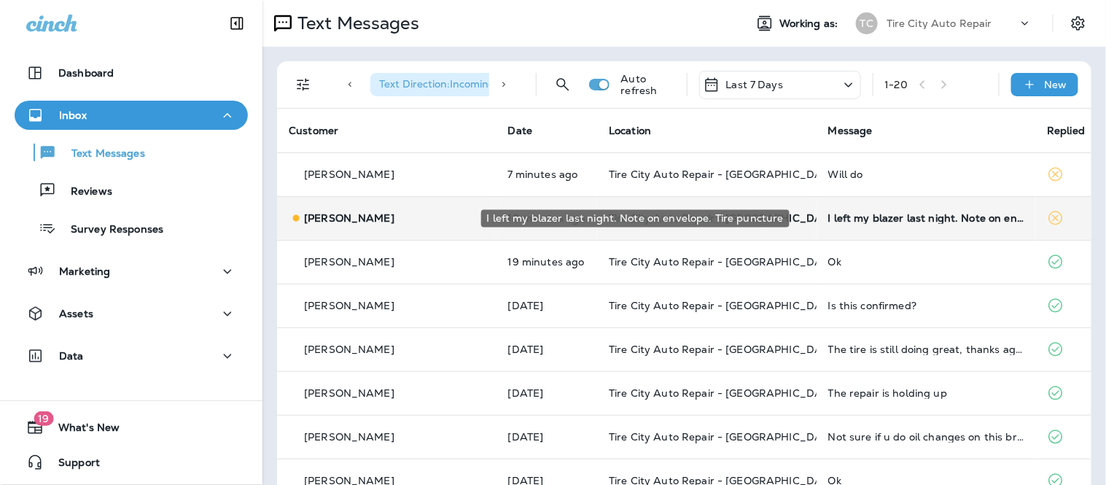
click at [828, 216] on div "I left my blazer last night. Note on envelope. Tire puncture" at bounding box center [926, 218] width 196 height 12
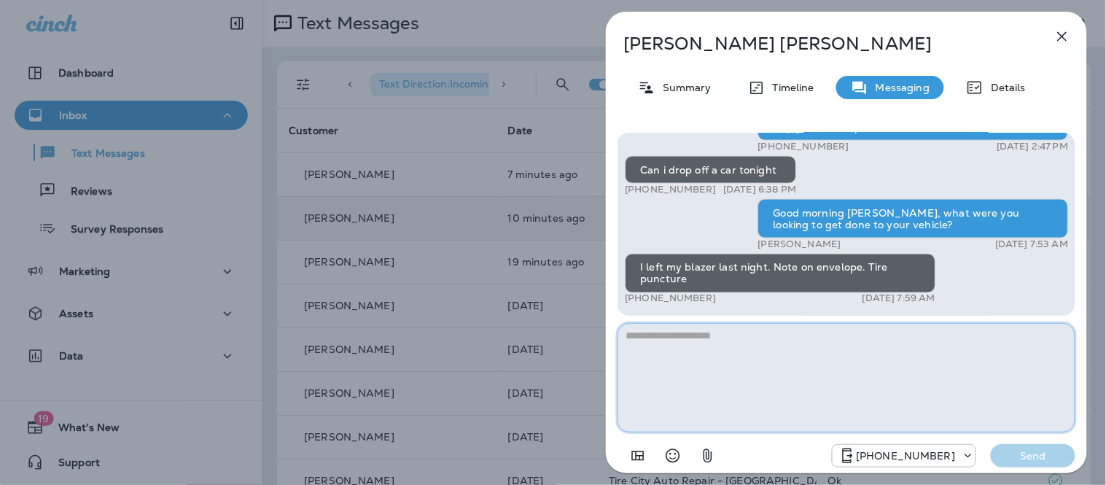
click at [781, 385] on textarea at bounding box center [846, 377] width 458 height 109
type textarea "**********"
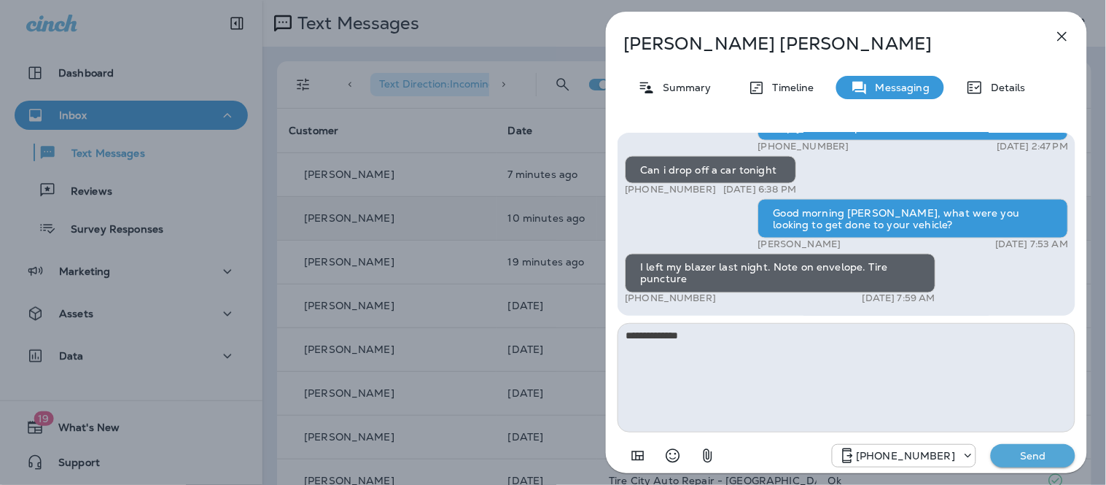
click at [1052, 461] on p "Send" at bounding box center [1032, 455] width 61 height 13
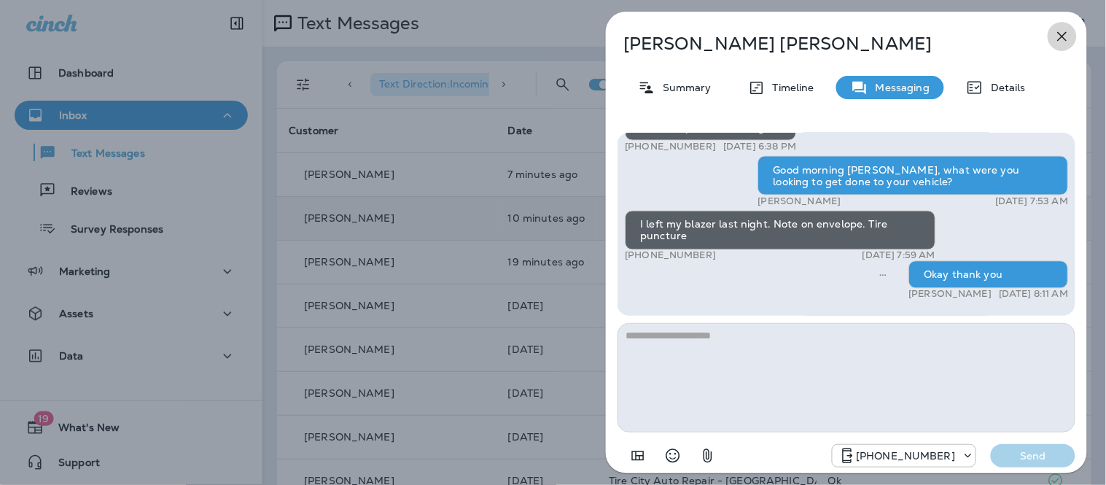
click at [1059, 31] on icon "button" at bounding box center [1061, 36] width 17 height 17
